Goal: Information Seeking & Learning: Learn about a topic

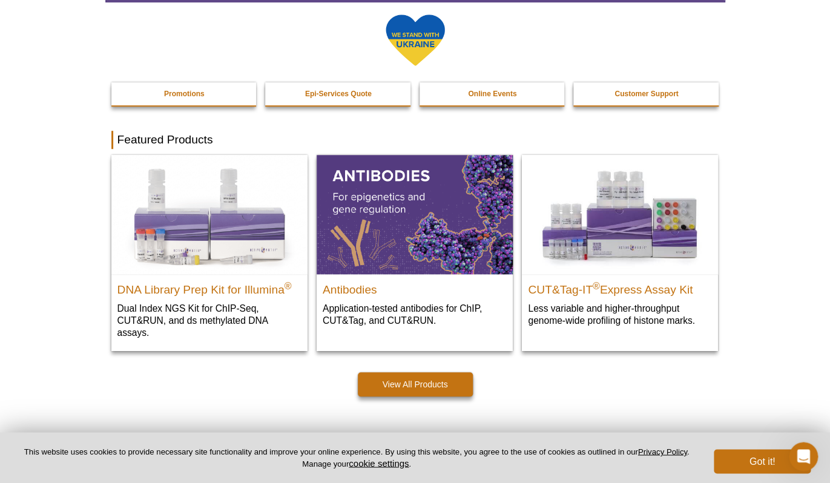
scroll to position [268, 0]
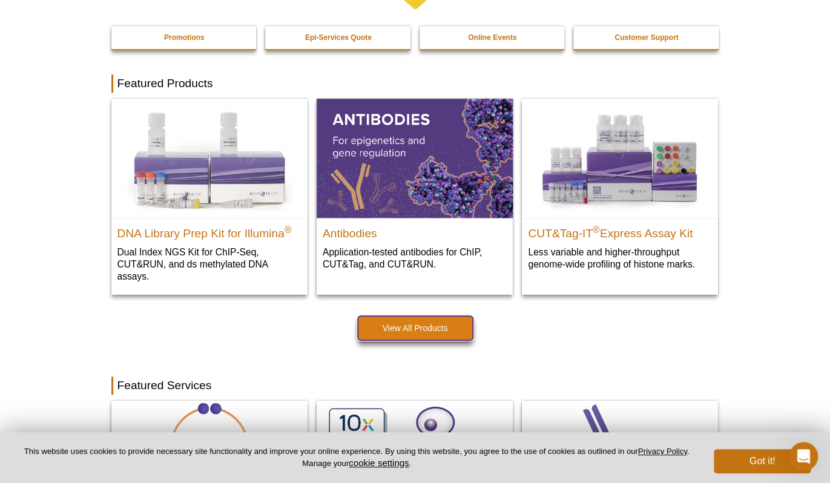
drag, startPoint x: 428, startPoint y: 327, endPoint x: 432, endPoint y: 322, distance: 6.9
click at [428, 327] on link "View All Products" at bounding box center [415, 328] width 115 height 24
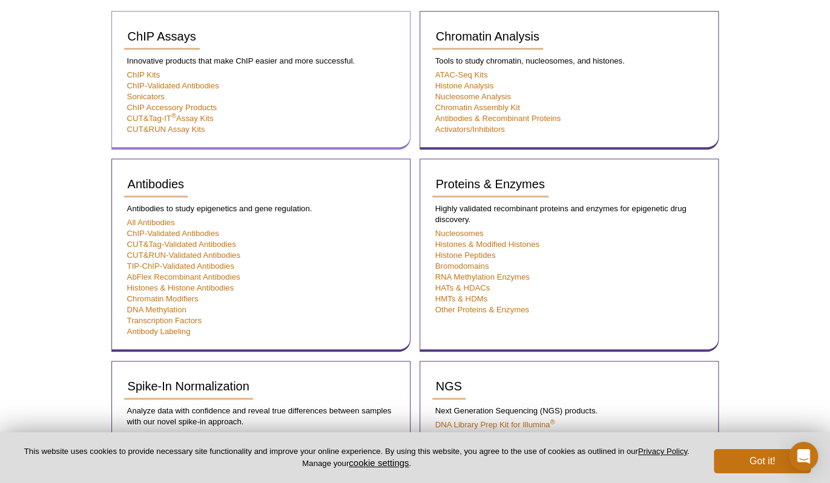
scroll to position [230, 0]
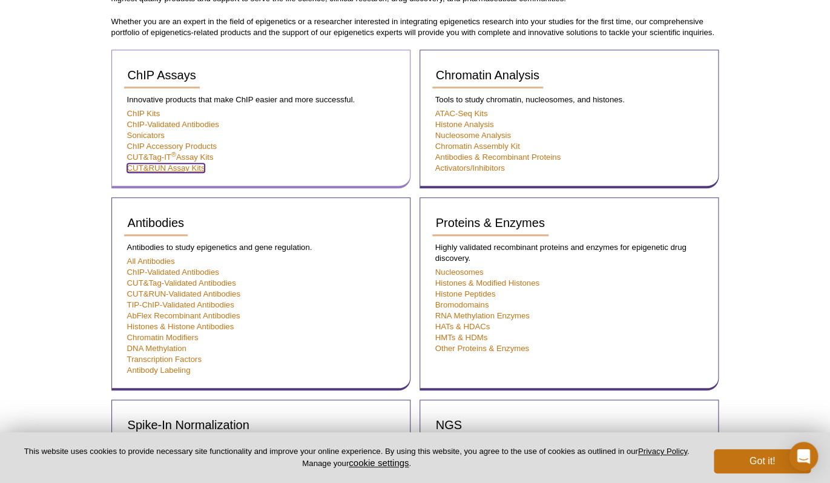
click at [179, 167] on link "CUT&RUN Assay Kits" at bounding box center [166, 168] width 78 height 9
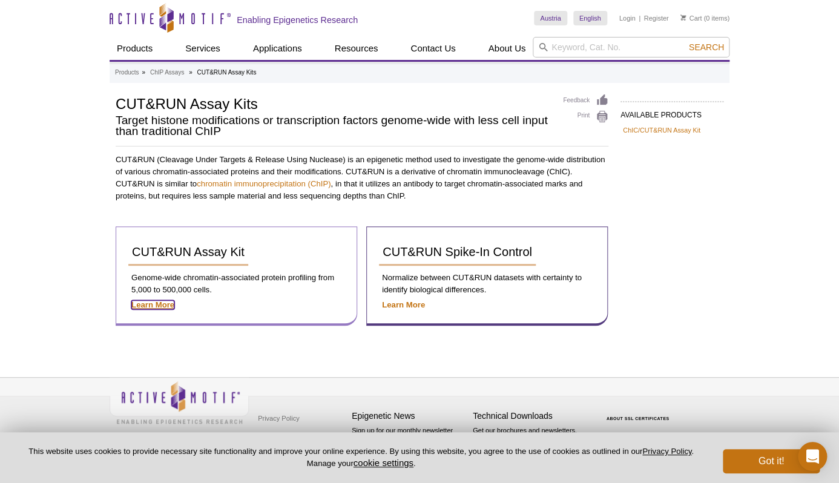
click at [151, 303] on strong "Learn More" at bounding box center [152, 304] width 43 height 9
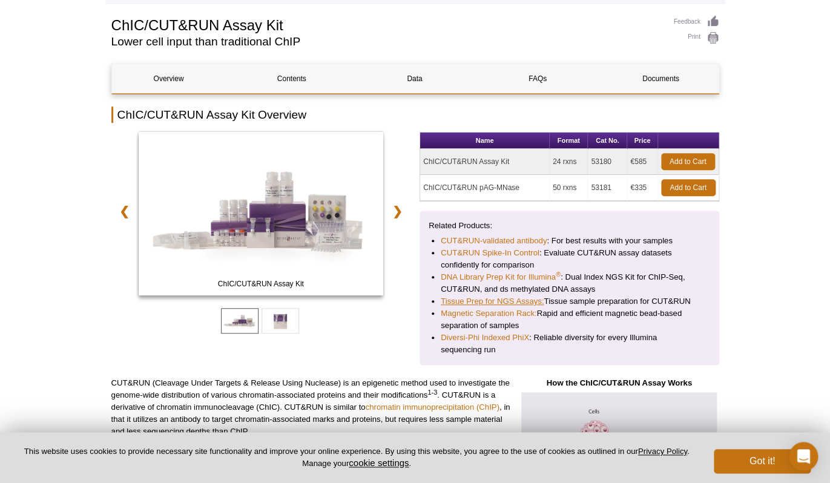
scroll to position [116, 0]
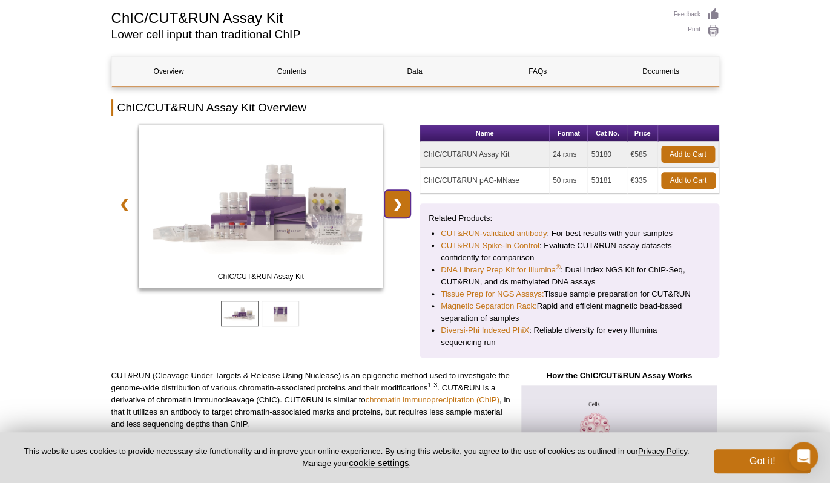
click at [408, 215] on link "❯" at bounding box center [398, 204] width 26 height 28
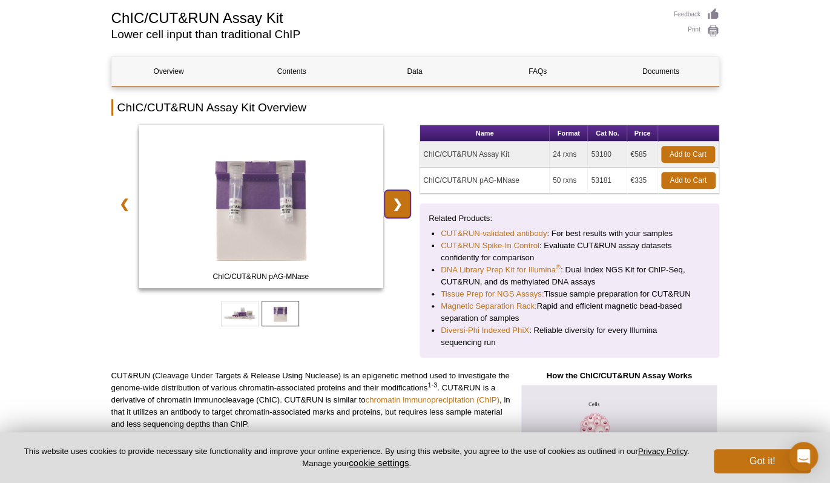
click at [406, 211] on link "❯" at bounding box center [398, 204] width 26 height 28
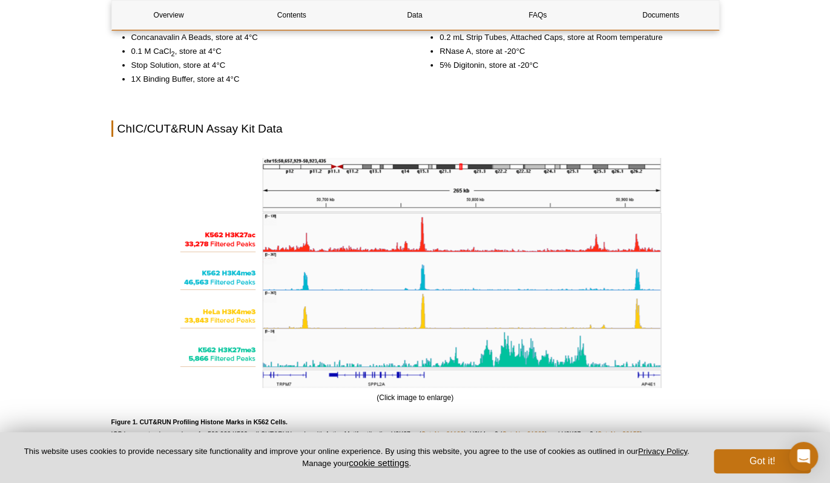
scroll to position [1589, 0]
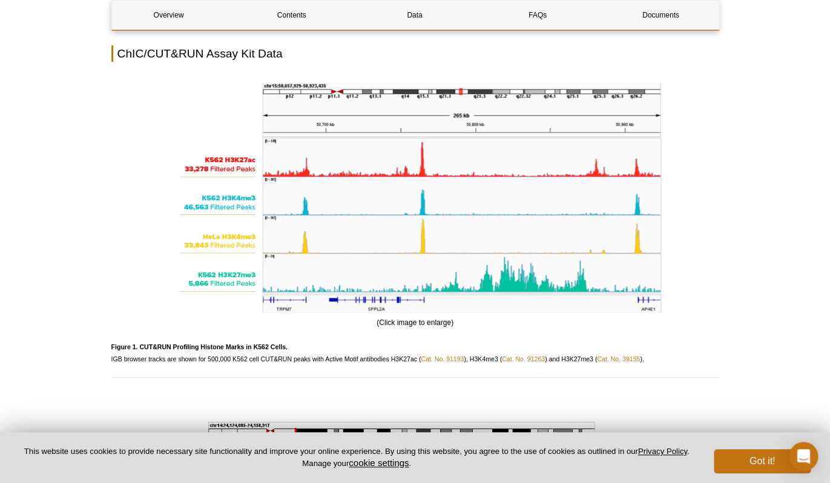
click at [231, 351] on strong "Figure 1. CUT&RUN Profiling Histone Marks in K562 Cells." at bounding box center [199, 346] width 176 height 7
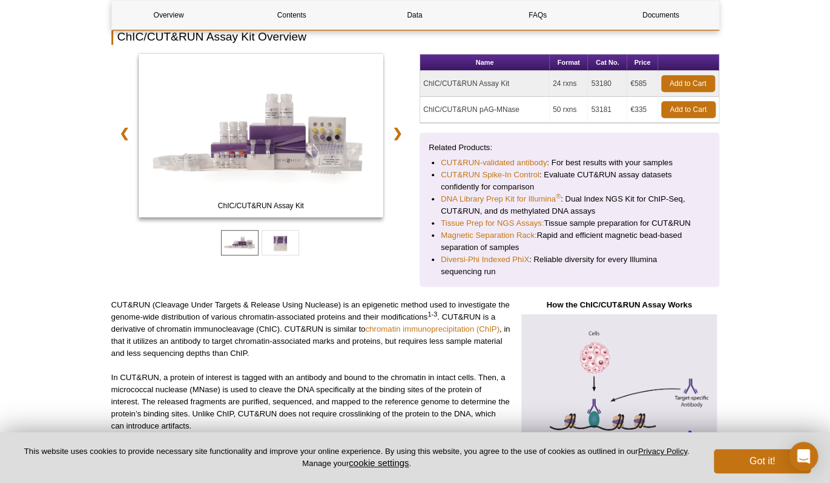
scroll to position [204, 0]
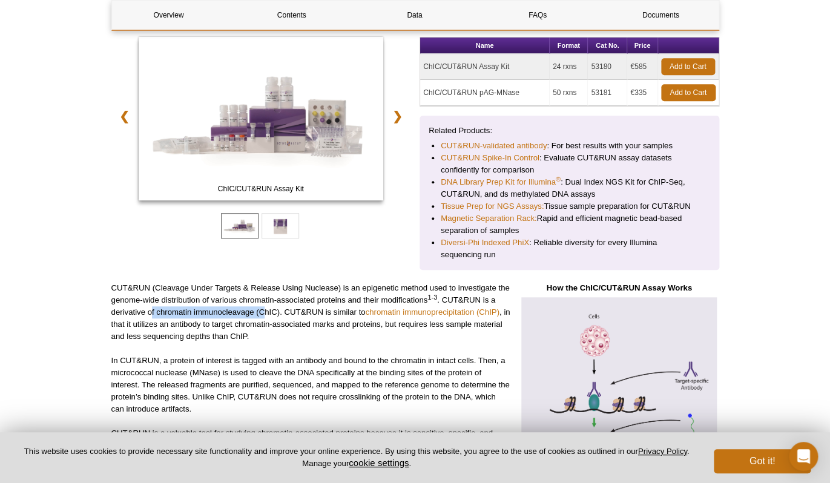
drag, startPoint x: 153, startPoint y: 318, endPoint x: 266, endPoint y: 317, distance: 113.3
click at [266, 317] on p "CUT&RUN (Cleavage Under Targets & Release Using Nuclease) is an epigenetic meth…" at bounding box center [310, 312] width 399 height 61
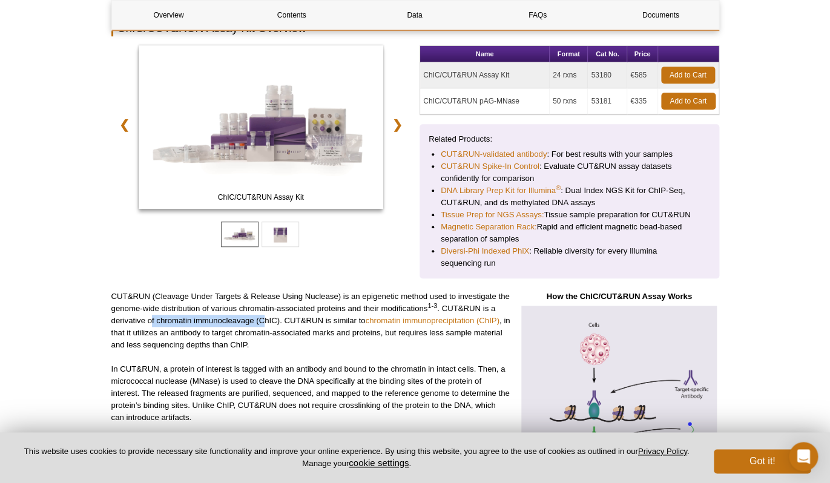
scroll to position [174, 0]
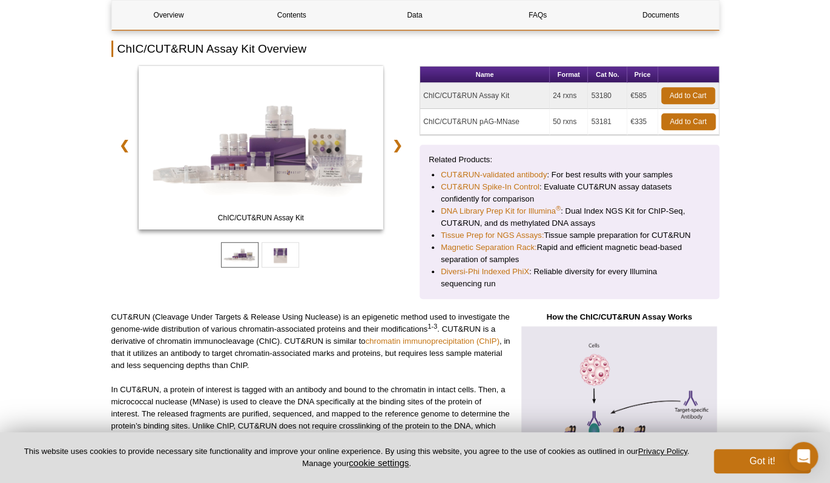
click at [563, 92] on td "24 rxns" at bounding box center [569, 96] width 38 height 26
click at [562, 92] on td "24 rxns" at bounding box center [569, 96] width 38 height 26
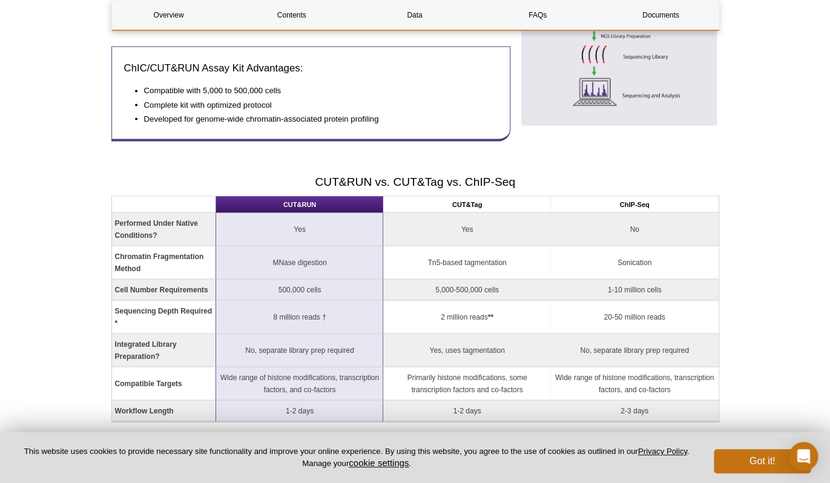
scroll to position [969, 0]
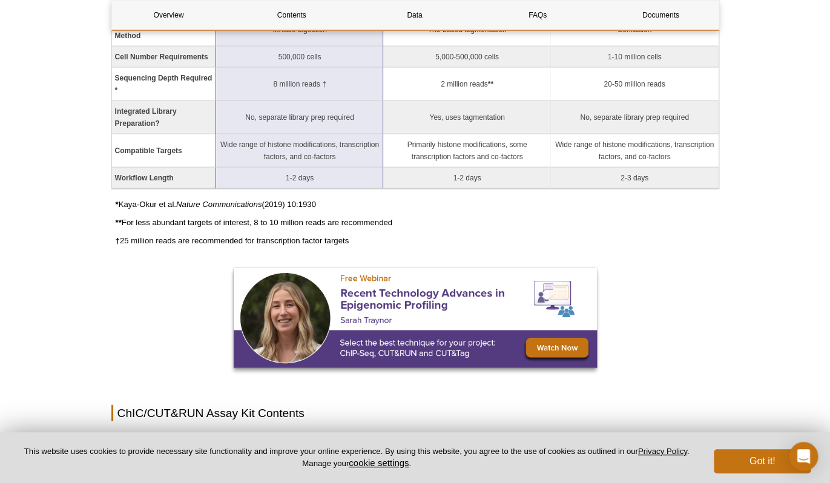
click at [243, 128] on td "No, separate library prep required" at bounding box center [299, 117] width 167 height 33
drag, startPoint x: 245, startPoint y: 123, endPoint x: 380, endPoint y: 124, distance: 135.1
click at [380, 124] on td "No, separate library prep required" at bounding box center [299, 117] width 167 height 33
click at [254, 125] on td "No, separate library prep required" at bounding box center [299, 117] width 167 height 33
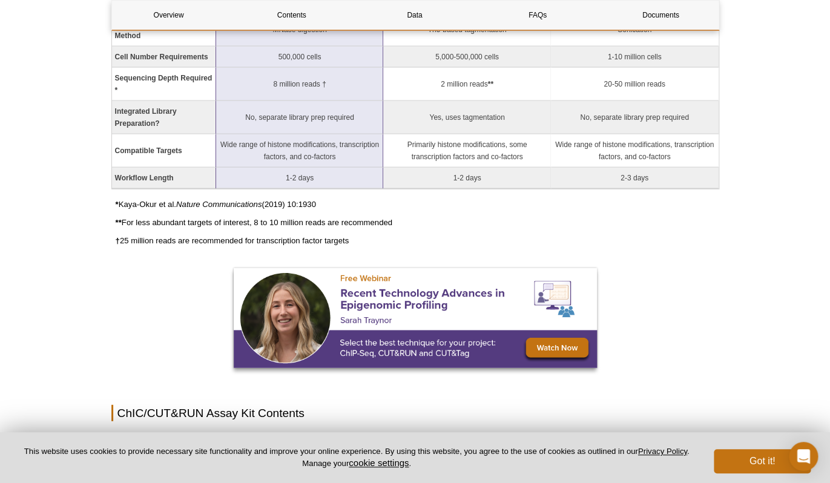
click at [253, 125] on td "No, separate library prep required" at bounding box center [299, 117] width 167 height 33
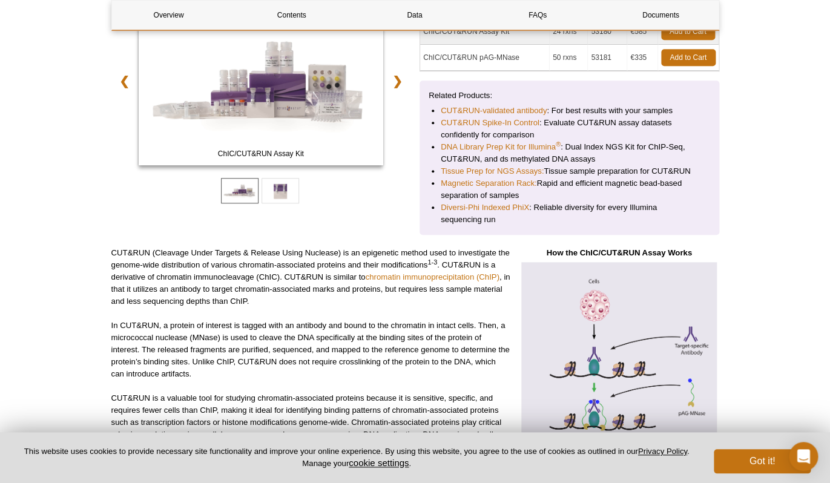
scroll to position [194, 0]
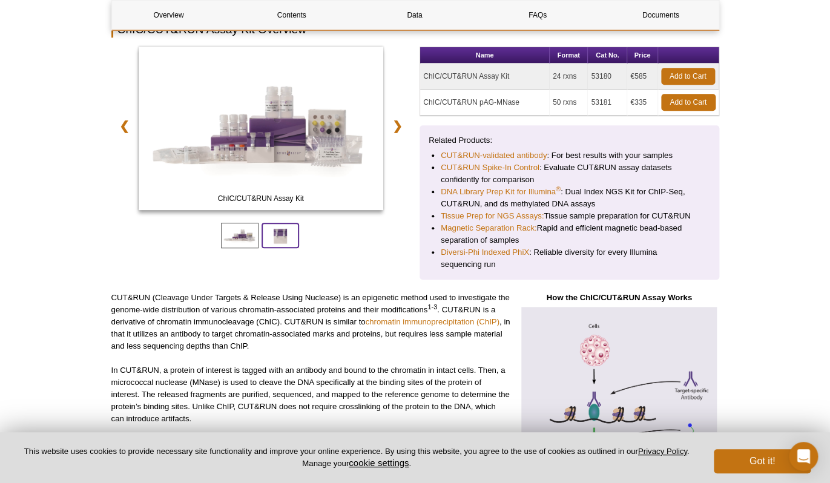
click at [290, 231] on span at bounding box center [281, 235] width 38 height 25
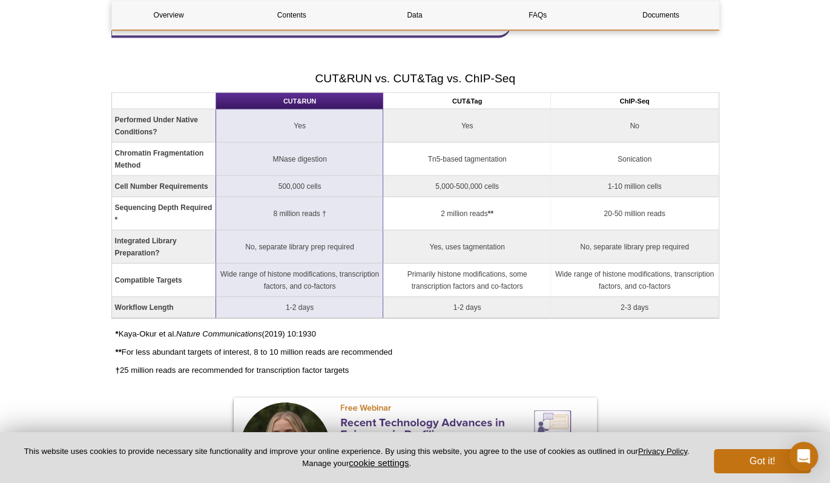
scroll to position [862, 0]
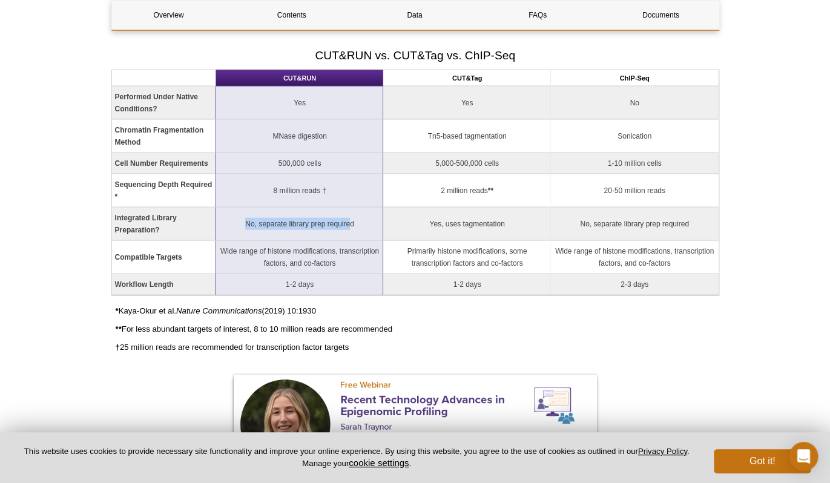
drag, startPoint x: 247, startPoint y: 232, endPoint x: 346, endPoint y: 234, distance: 100.0
click at [352, 231] on td "No, separate library prep required" at bounding box center [299, 224] width 167 height 33
click at [262, 252] on td "Wide range of histone modifications, transcription factors, and co-factors" at bounding box center [299, 257] width 167 height 33
